Goal: Information Seeking & Learning: Compare options

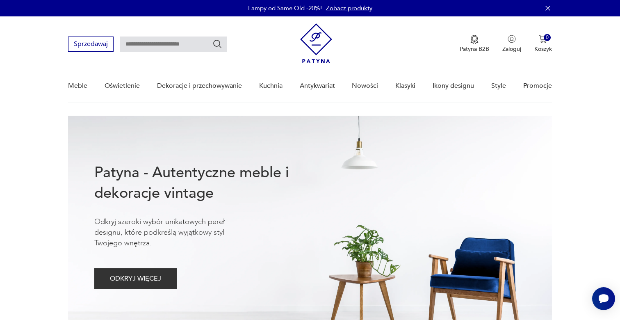
click at [143, 45] on input "text" at bounding box center [173, 45] width 107 height 16
type input "*"
type input "**********"
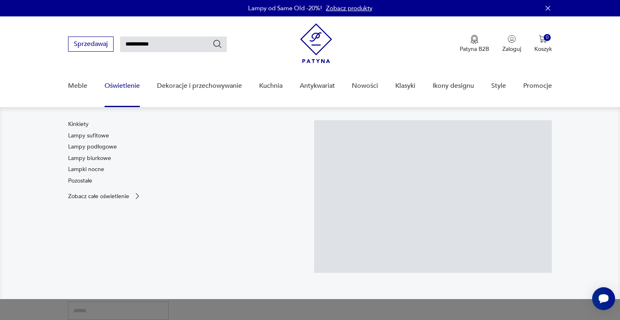
scroll to position [35, 0]
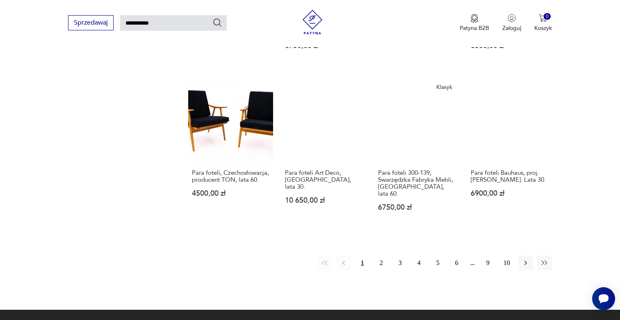
scroll to position [601, 0]
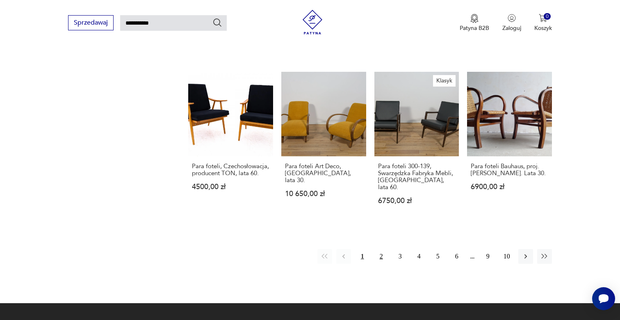
click at [377, 255] on button "2" at bounding box center [381, 256] width 15 height 15
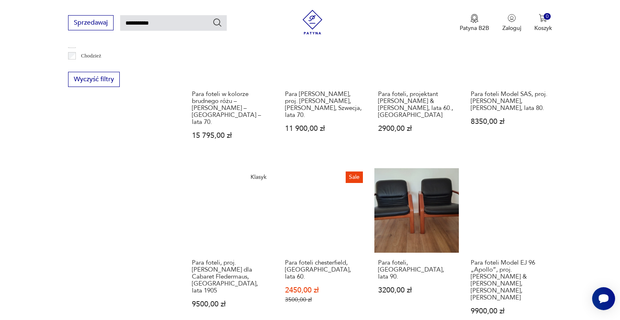
scroll to position [548, 0]
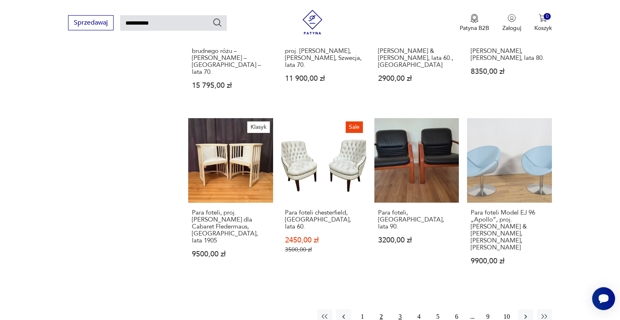
click at [399, 309] on button "3" at bounding box center [400, 316] width 15 height 15
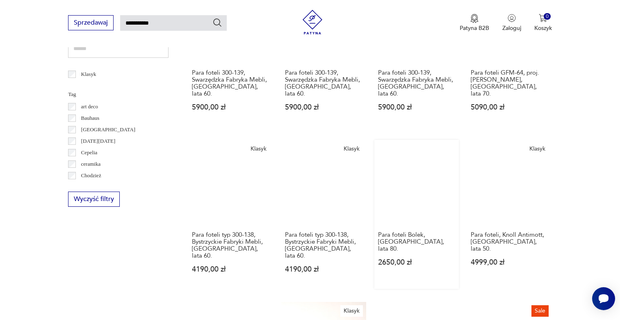
scroll to position [403, 0]
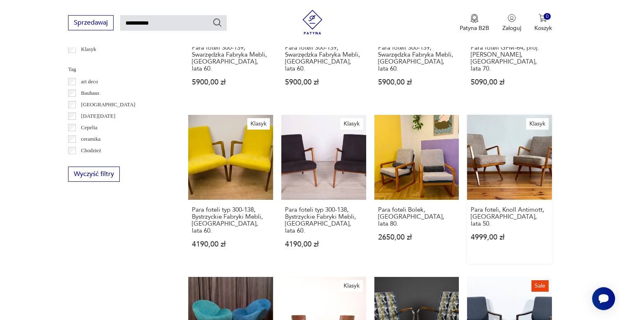
click at [510, 167] on link "Klasyk Para foteli, Knoll Antimott, Niemcy, lata 50. 4999,00 zł" at bounding box center [509, 189] width 85 height 149
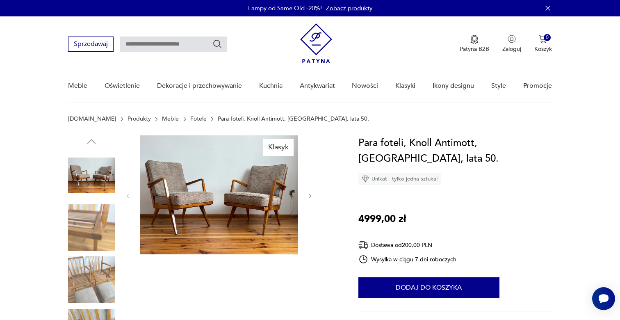
click at [92, 226] on img at bounding box center [91, 227] width 47 height 47
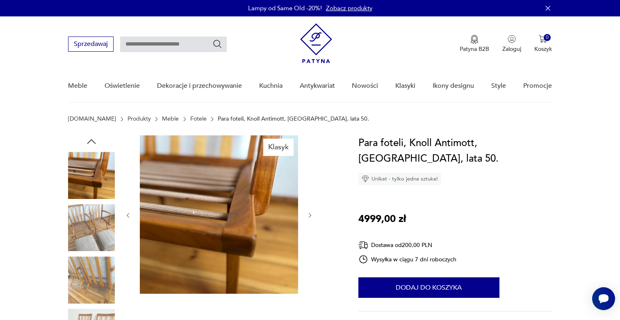
click at [86, 249] on img at bounding box center [91, 227] width 47 height 47
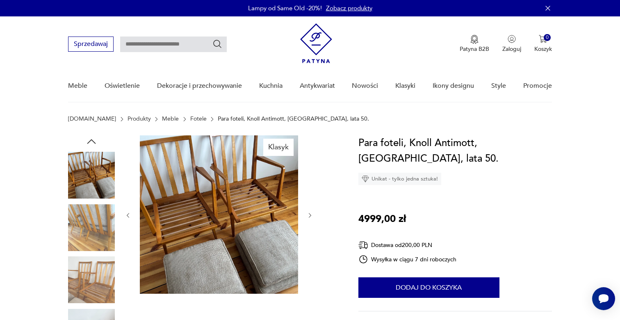
click at [86, 249] on img at bounding box center [91, 227] width 47 height 47
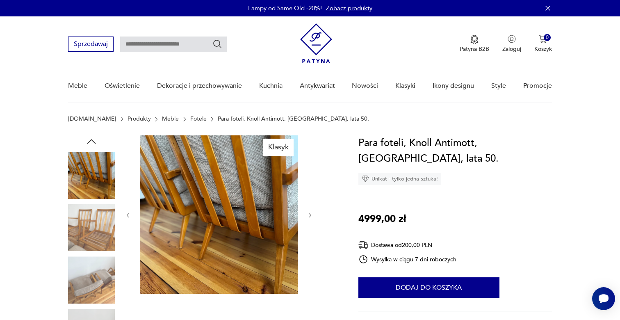
click at [90, 286] on img at bounding box center [91, 279] width 47 height 47
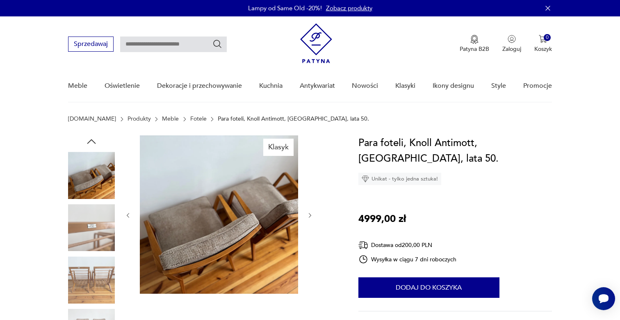
click at [91, 286] on img at bounding box center [91, 279] width 47 height 47
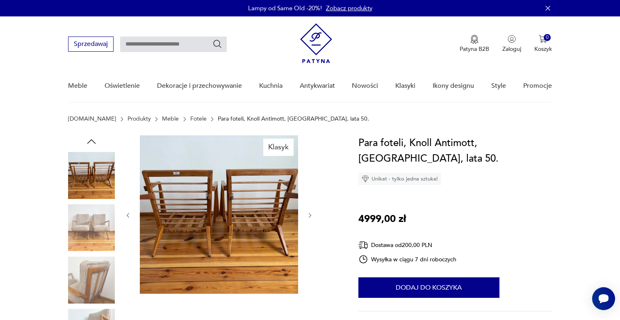
click at [91, 286] on img at bounding box center [91, 279] width 47 height 47
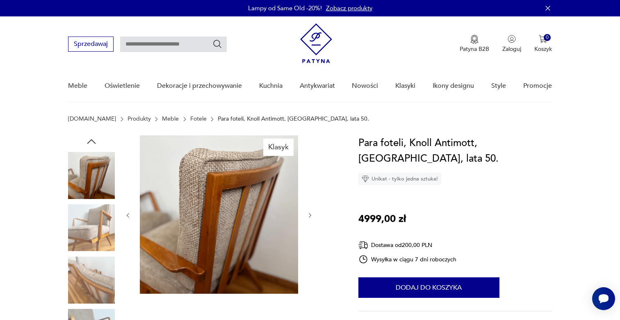
click at [91, 286] on img at bounding box center [91, 279] width 47 height 47
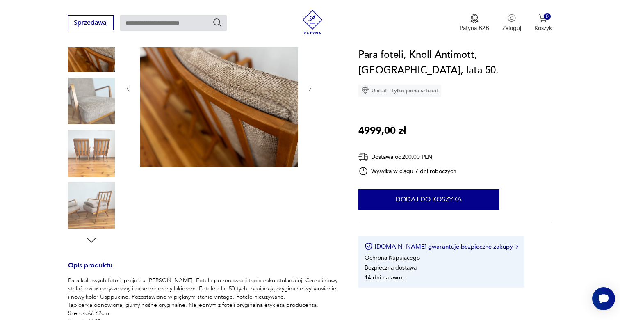
scroll to position [176, 0]
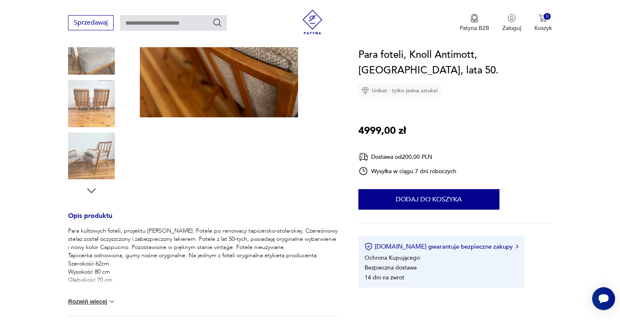
click at [91, 298] on button "Rozwiń więcej" at bounding box center [92, 301] width 48 height 8
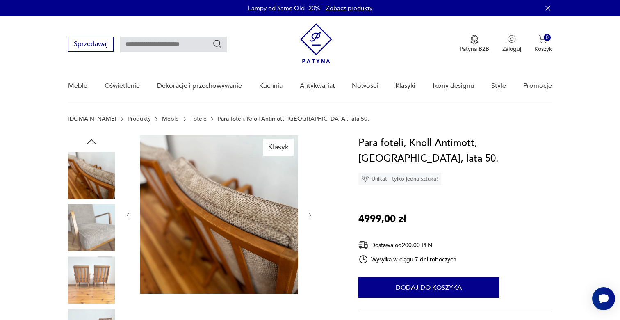
scroll to position [0, 0]
click at [103, 185] on img at bounding box center [91, 175] width 47 height 47
click at [101, 218] on img at bounding box center [91, 227] width 47 height 47
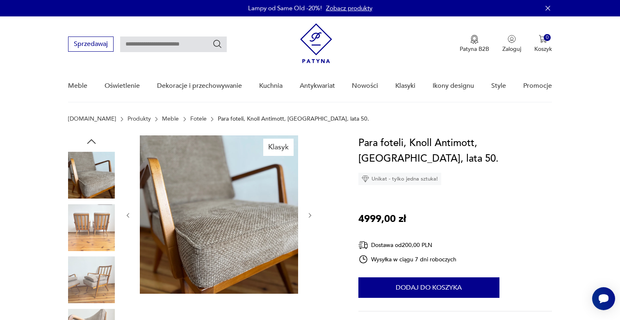
click at [96, 231] on img at bounding box center [91, 227] width 47 height 47
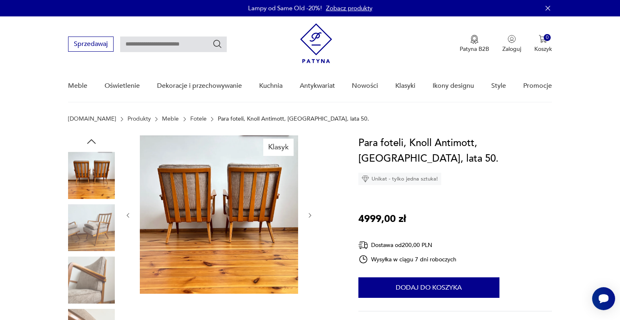
click at [95, 259] on img at bounding box center [91, 279] width 47 height 47
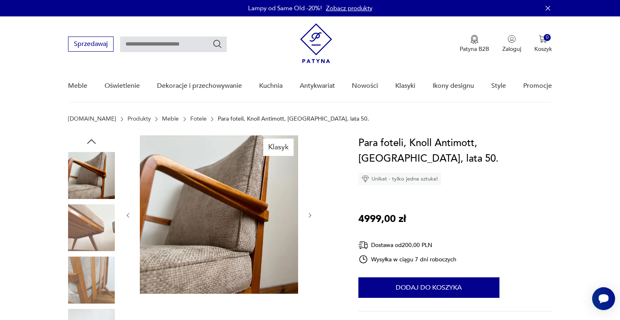
click at [95, 259] on img at bounding box center [91, 279] width 47 height 47
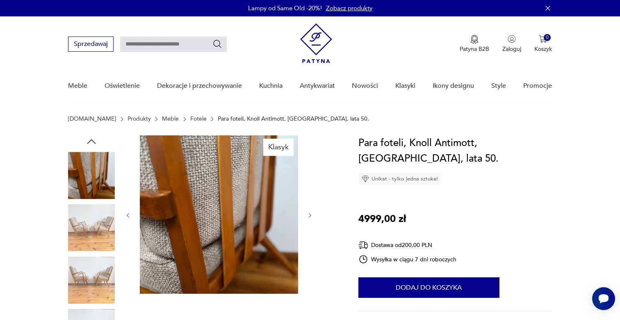
click at [95, 259] on img at bounding box center [91, 279] width 47 height 47
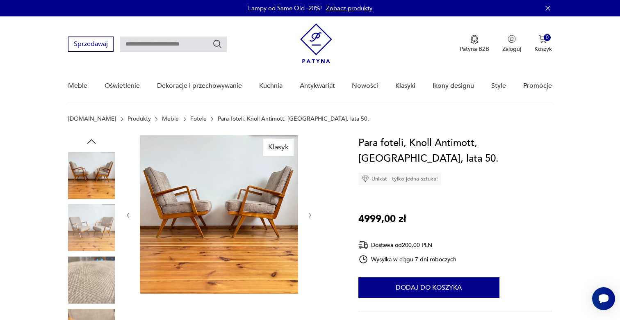
click at [99, 182] on img at bounding box center [91, 175] width 47 height 47
click at [309, 216] on icon "button" at bounding box center [310, 215] width 7 height 7
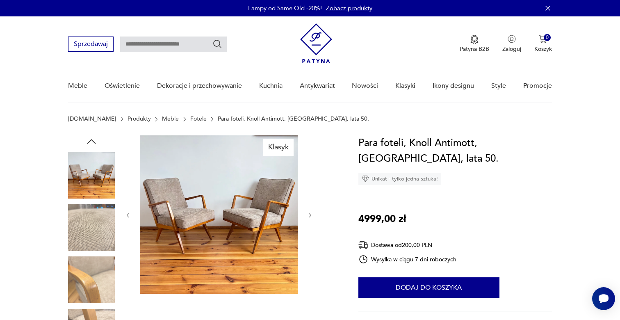
click at [309, 218] on icon "button" at bounding box center [310, 215] width 7 height 7
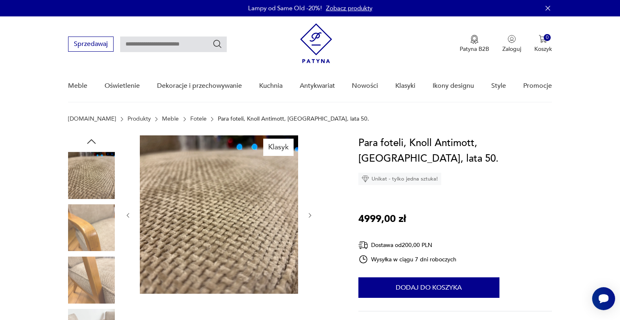
click at [93, 168] on img at bounding box center [91, 175] width 47 height 47
click at [91, 216] on img at bounding box center [91, 227] width 47 height 47
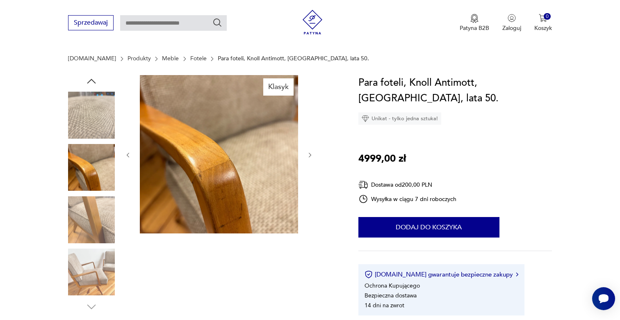
scroll to position [76, 0]
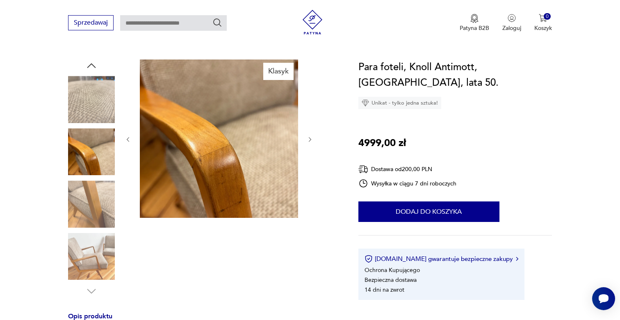
click at [91, 216] on img at bounding box center [91, 203] width 47 height 47
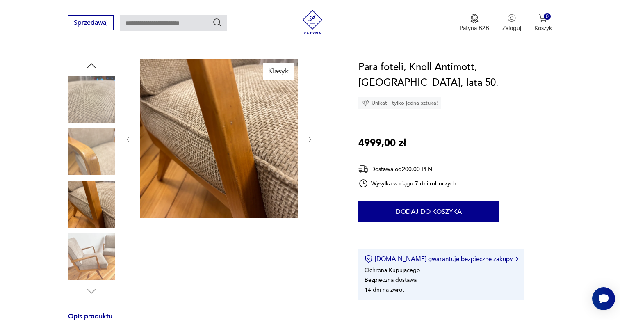
click at [93, 251] on img at bounding box center [91, 256] width 47 height 47
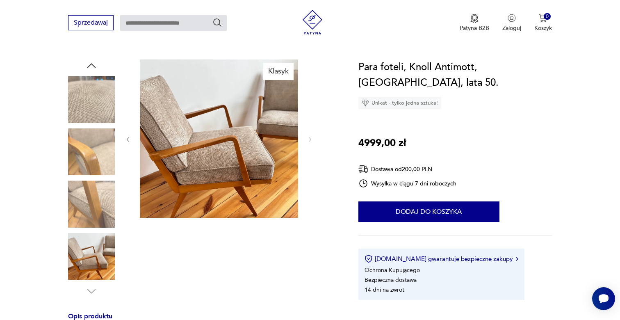
click at [88, 204] on img at bounding box center [91, 203] width 47 height 47
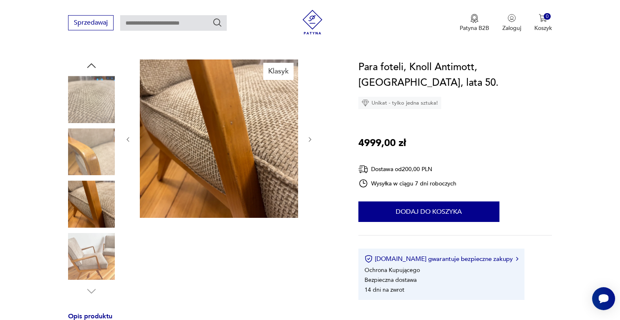
click at [78, 148] on img at bounding box center [91, 151] width 47 height 47
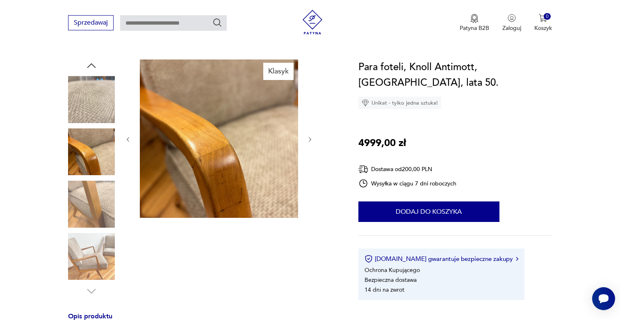
click at [78, 112] on img at bounding box center [91, 99] width 47 height 47
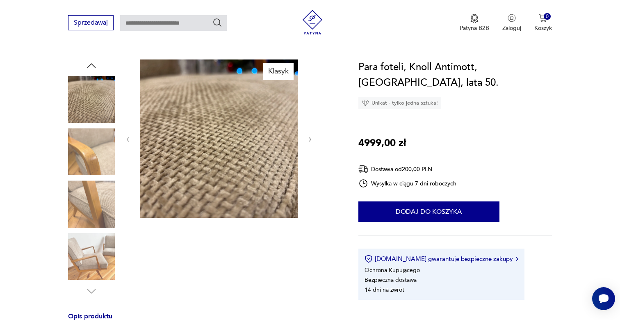
click at [86, 148] on img at bounding box center [91, 151] width 47 height 47
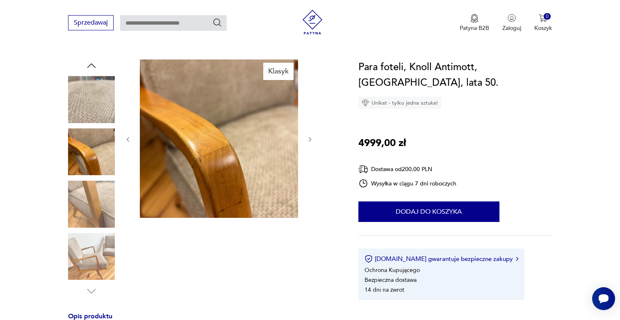
click at [91, 189] on img at bounding box center [91, 203] width 47 height 47
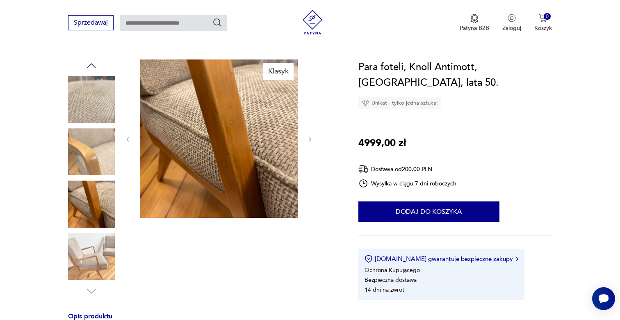
click at [97, 247] on img at bounding box center [91, 256] width 47 height 47
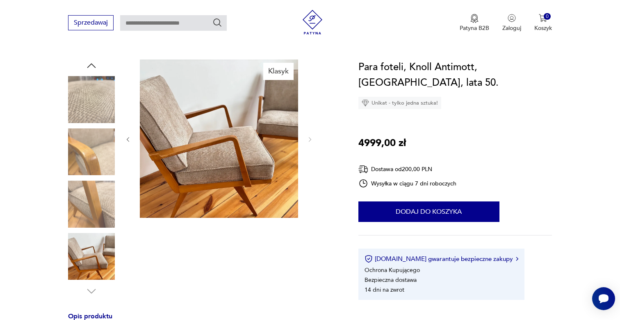
click at [93, 218] on img at bounding box center [91, 203] width 47 height 47
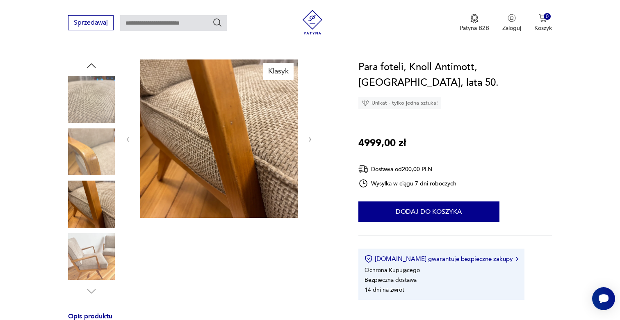
click at [82, 161] on img at bounding box center [91, 151] width 47 height 47
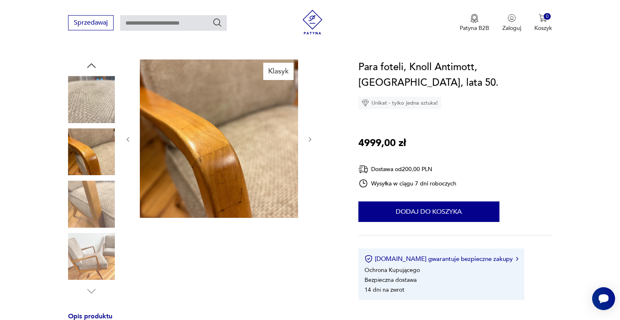
click at [84, 78] on img at bounding box center [91, 99] width 47 height 47
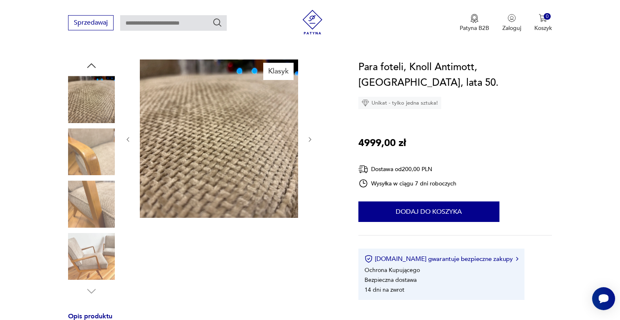
click at [313, 141] on icon "button" at bounding box center [310, 139] width 7 height 7
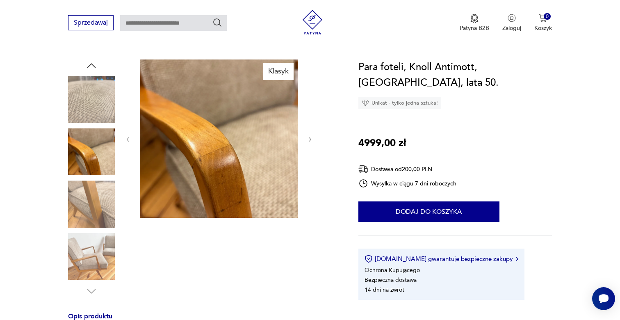
click at [311, 140] on icon "button" at bounding box center [310, 139] width 7 height 7
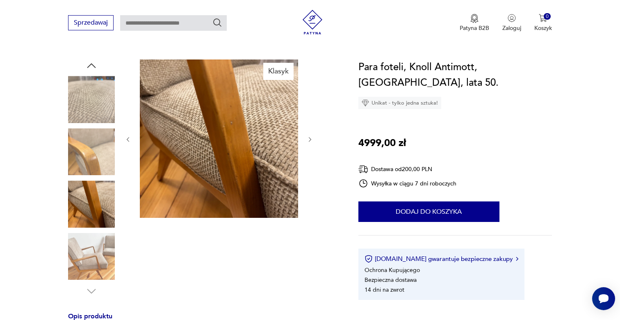
click at [311, 140] on icon "button" at bounding box center [310, 139] width 7 height 7
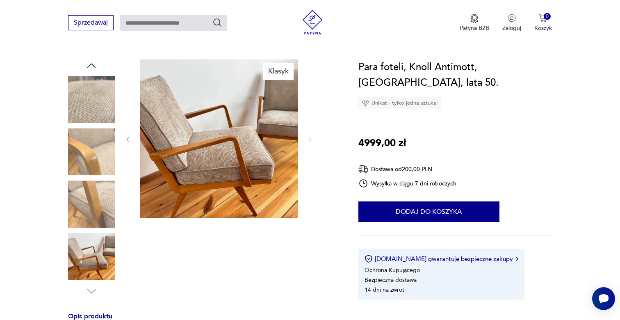
type input "**********"
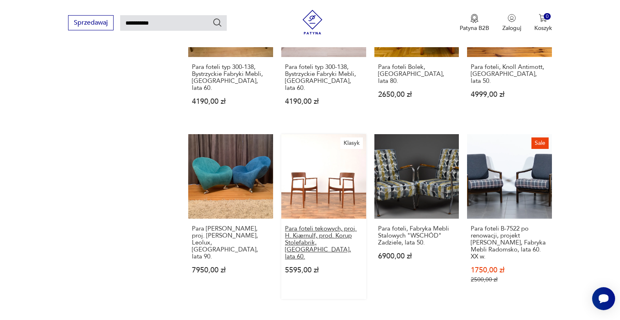
scroll to position [585, 0]
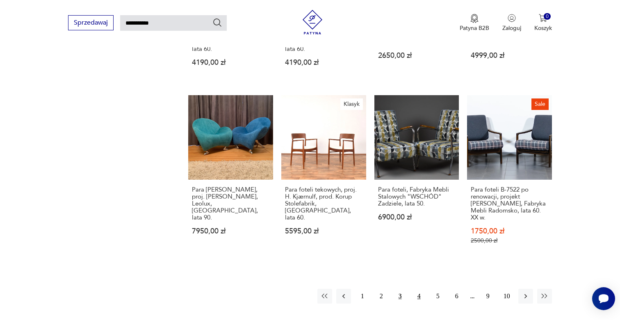
click at [418, 291] on button "4" at bounding box center [419, 296] width 15 height 15
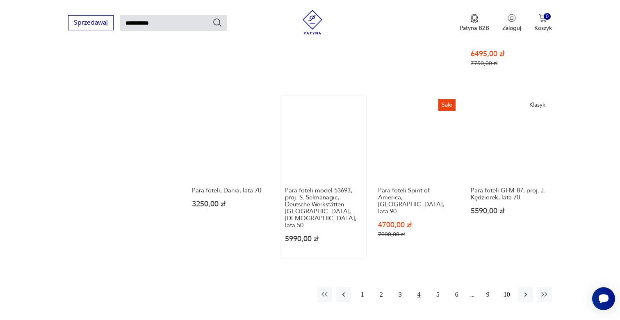
scroll to position [589, 0]
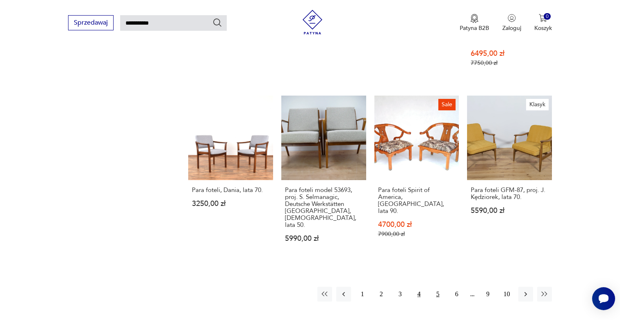
click at [435, 287] on button "5" at bounding box center [438, 294] width 15 height 15
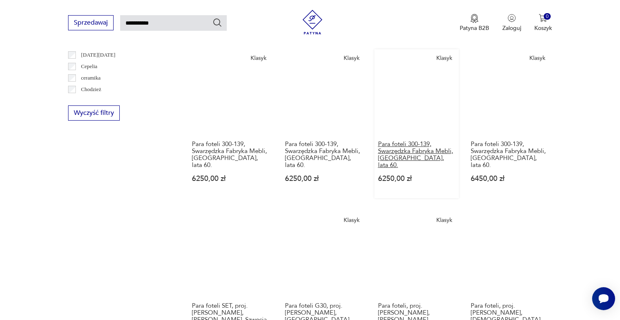
scroll to position [560, 0]
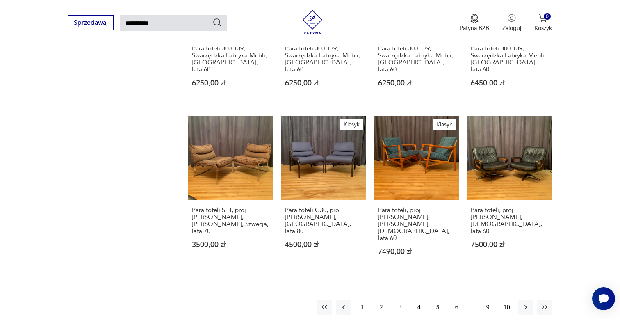
click at [457, 300] on button "6" at bounding box center [457, 307] width 15 height 15
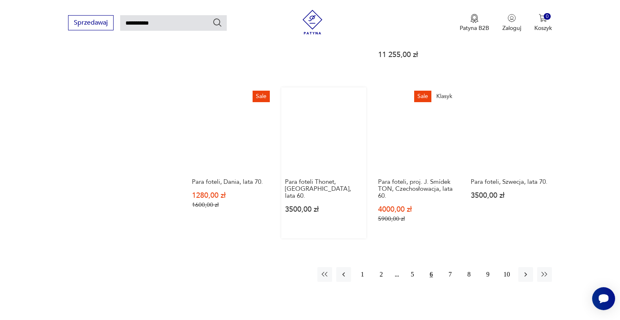
scroll to position [484, 0]
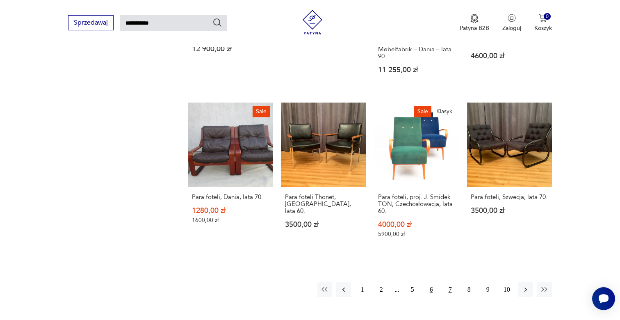
click at [451, 282] on button "7" at bounding box center [450, 289] width 15 height 15
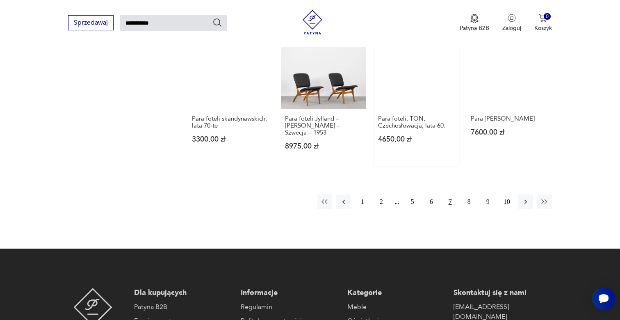
scroll to position [746, 0]
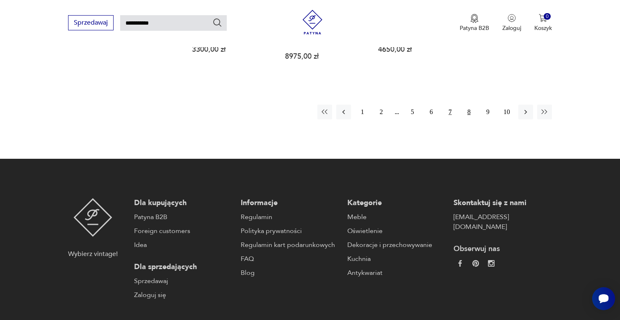
click at [467, 105] on button "8" at bounding box center [469, 112] width 15 height 15
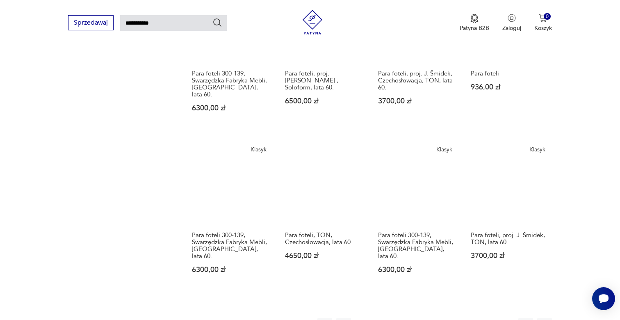
scroll to position [592, 0]
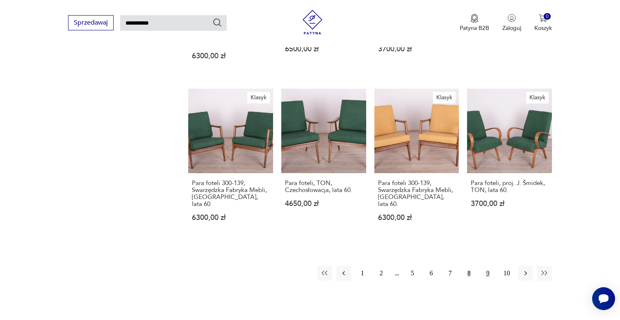
click at [490, 266] on button "9" at bounding box center [488, 273] width 15 height 15
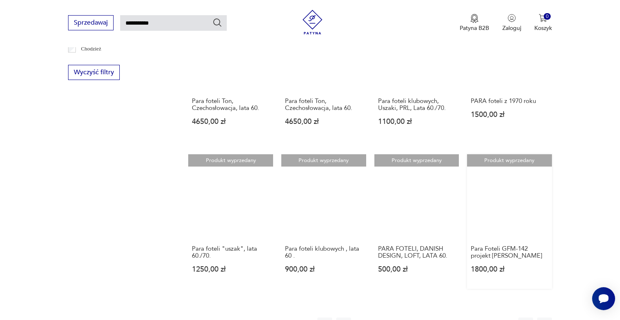
scroll to position [571, 0]
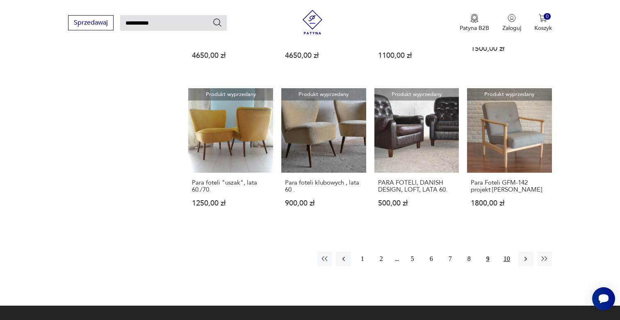
click at [505, 262] on button "10" at bounding box center [507, 258] width 15 height 15
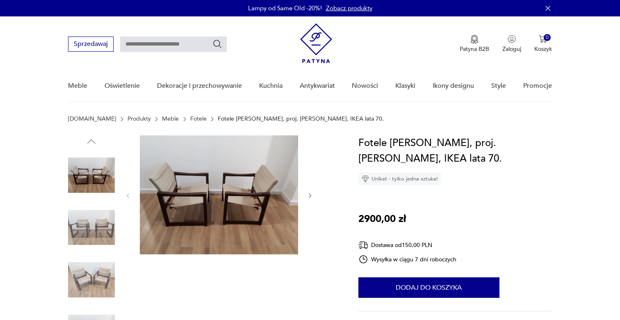
click at [89, 230] on img at bounding box center [91, 227] width 47 height 47
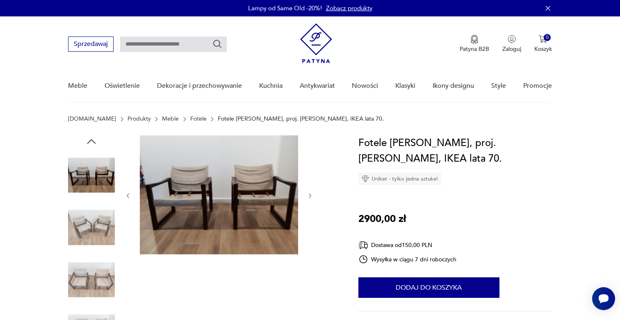
click at [87, 235] on img at bounding box center [91, 227] width 47 height 47
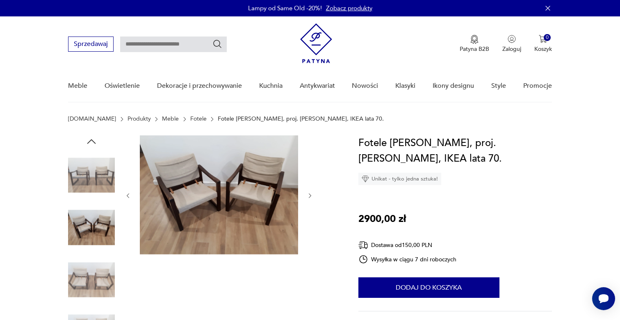
click at [89, 288] on img at bounding box center [91, 279] width 47 height 47
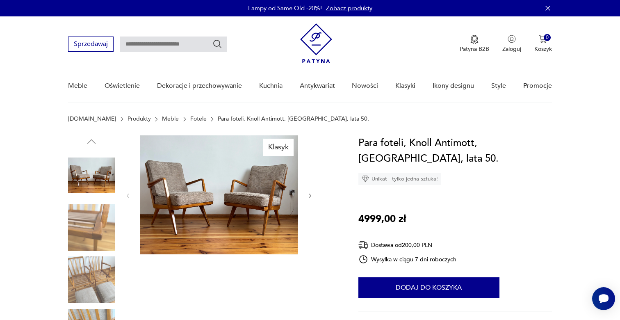
click at [104, 181] on img at bounding box center [91, 175] width 47 height 47
click at [104, 227] on img at bounding box center [91, 227] width 47 height 47
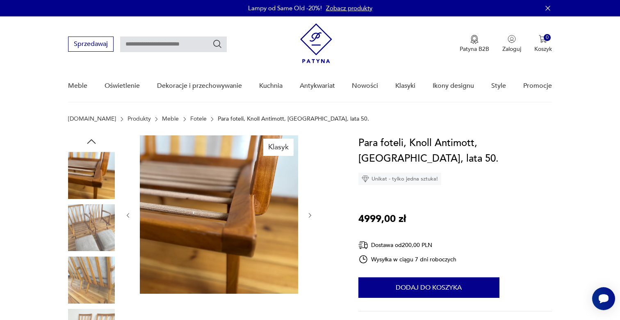
click at [99, 246] on img at bounding box center [91, 227] width 47 height 47
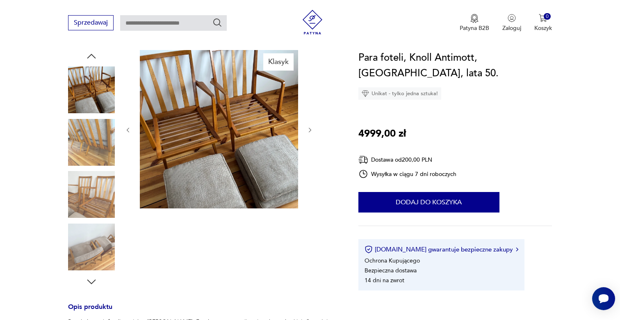
scroll to position [135, 0]
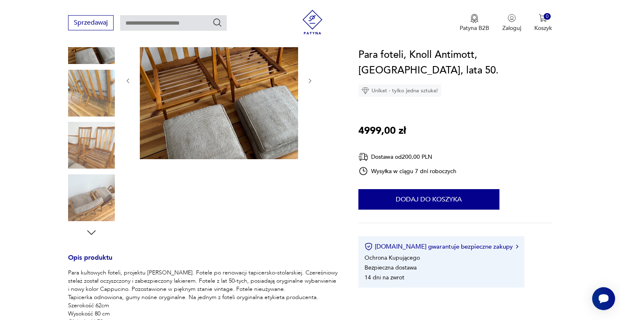
click at [92, 148] on img at bounding box center [91, 145] width 47 height 47
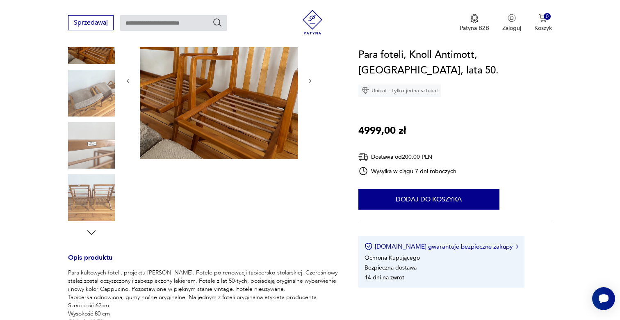
click at [87, 173] on div at bounding box center [91, 119] width 47 height 205
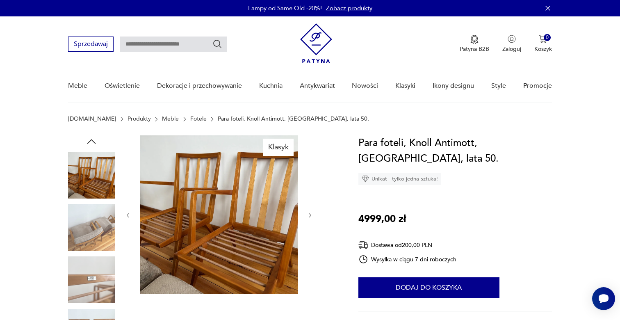
click at [89, 167] on img at bounding box center [91, 175] width 47 height 47
click at [94, 206] on img at bounding box center [91, 227] width 47 height 47
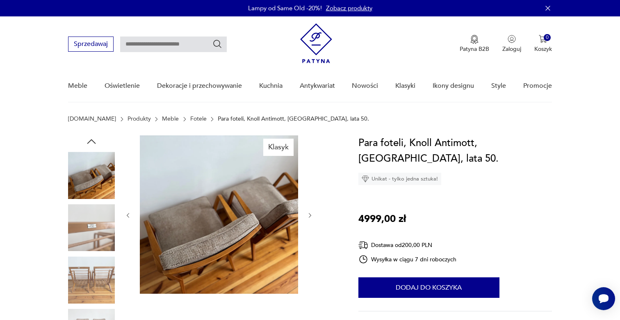
click at [96, 243] on img at bounding box center [91, 227] width 47 height 47
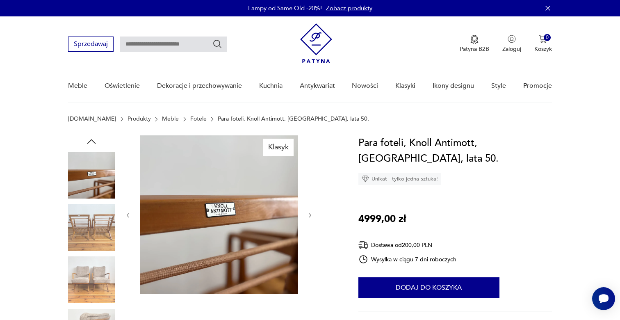
click at [96, 243] on img at bounding box center [91, 227] width 47 height 47
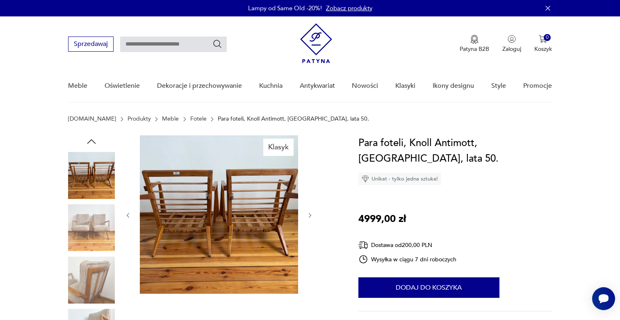
click at [227, 177] on img at bounding box center [219, 214] width 158 height 158
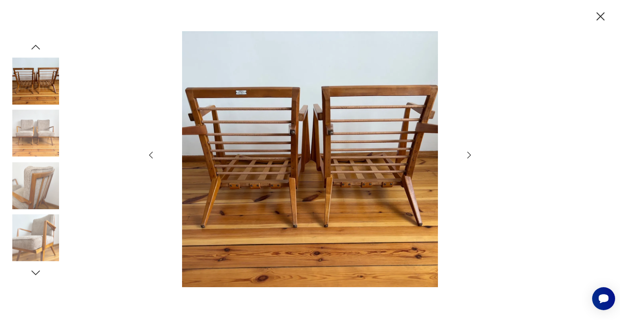
click at [602, 22] on icon "button" at bounding box center [601, 16] width 14 height 14
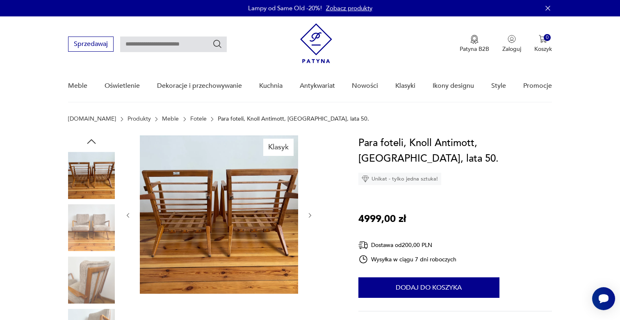
click at [378, 137] on h1 "Para foteli, Knoll Antimott, [GEOGRAPHIC_DATA], lata 50." at bounding box center [456, 150] width 194 height 31
click at [378, 139] on h1 "Para foteli, Knoll Antimott, [GEOGRAPHIC_DATA], lata 50." at bounding box center [456, 150] width 194 height 31
click at [218, 120] on p "Para foteli, Knoll Antimott, [GEOGRAPHIC_DATA], lata 50." at bounding box center [293, 119] width 151 height 7
click at [190, 118] on link "Fotele" at bounding box center [198, 119] width 16 height 7
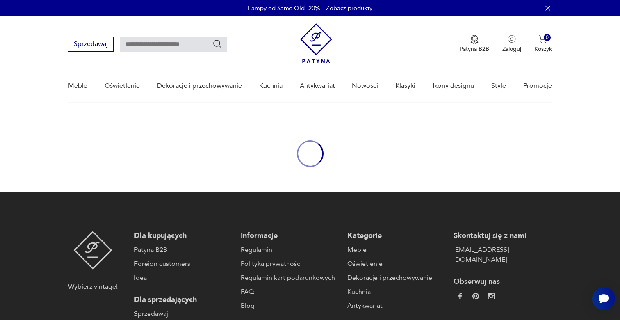
scroll to position [12, 0]
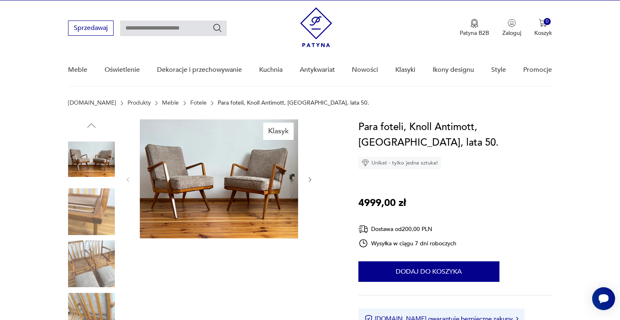
scroll to position [18, 0]
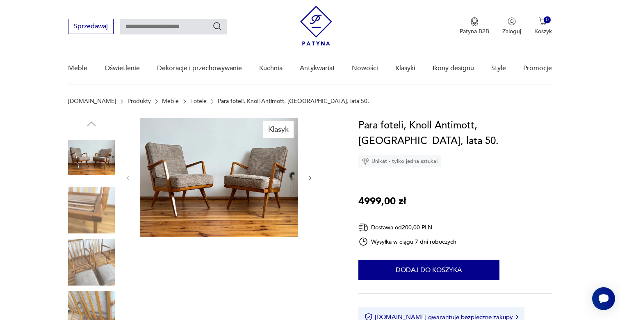
click at [94, 210] on img at bounding box center [91, 210] width 47 height 47
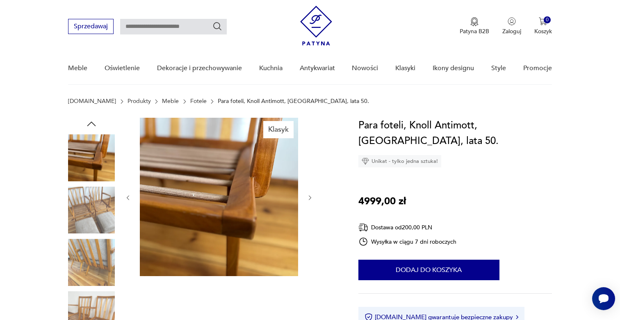
click at [94, 211] on img at bounding box center [91, 210] width 47 height 47
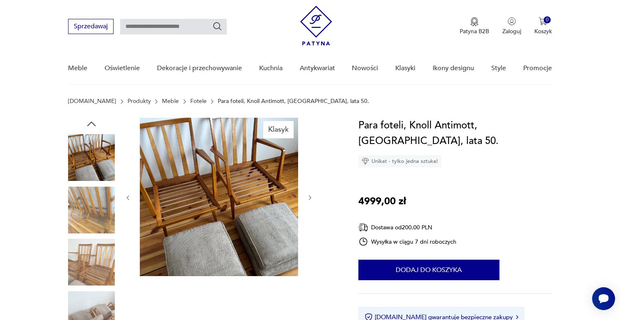
scroll to position [18, 0]
click at [112, 212] on img at bounding box center [91, 209] width 47 height 47
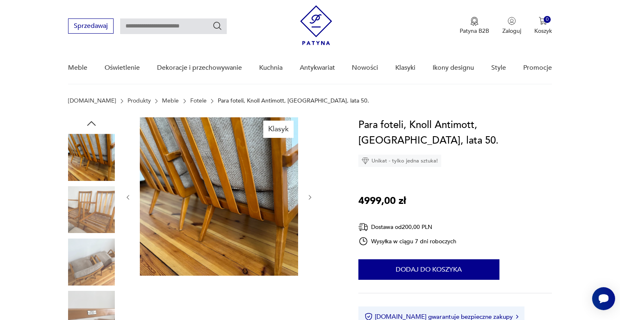
click at [90, 272] on img at bounding box center [91, 261] width 47 height 47
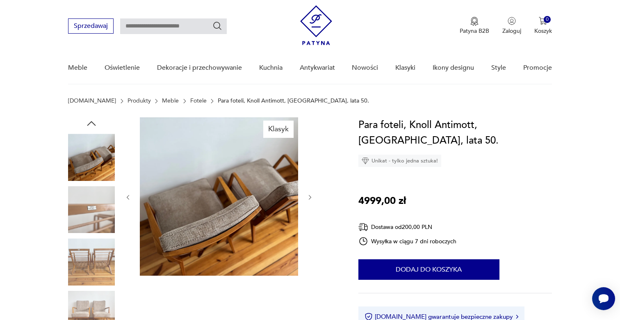
click at [90, 272] on img at bounding box center [91, 261] width 47 height 47
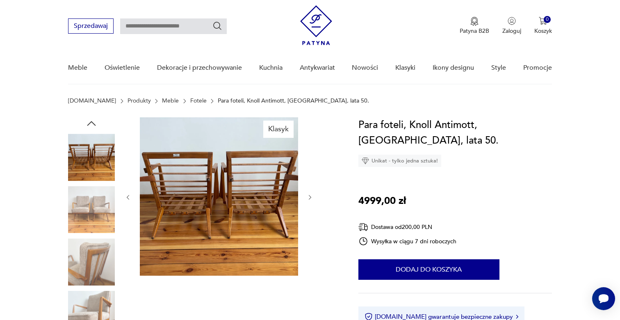
click at [104, 158] on img at bounding box center [91, 157] width 47 height 47
click at [103, 193] on img at bounding box center [91, 209] width 47 height 47
